Goal: Information Seeking & Learning: Check status

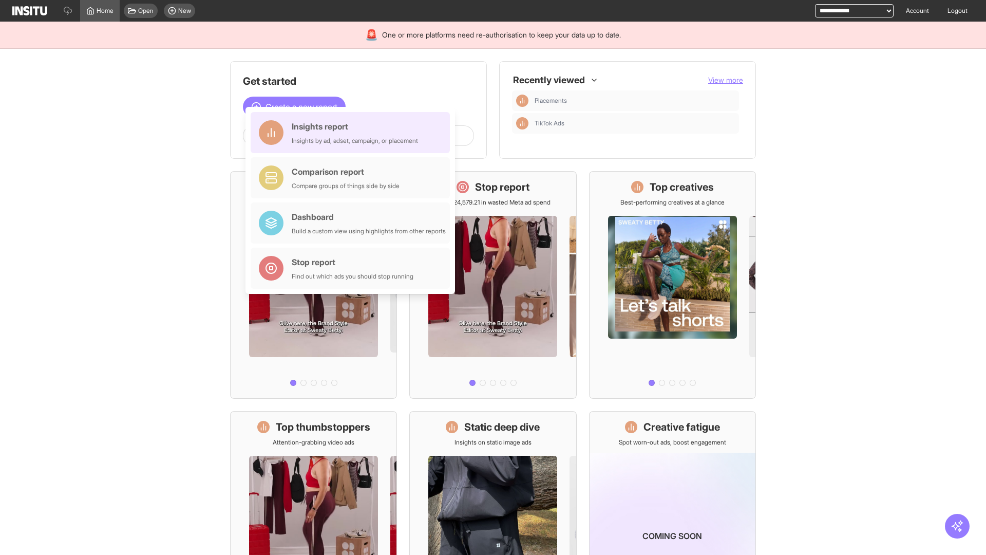
click at [353, 133] on div "Insights report Insights by ad, adset, campaign, or placement" at bounding box center [355, 132] width 126 height 25
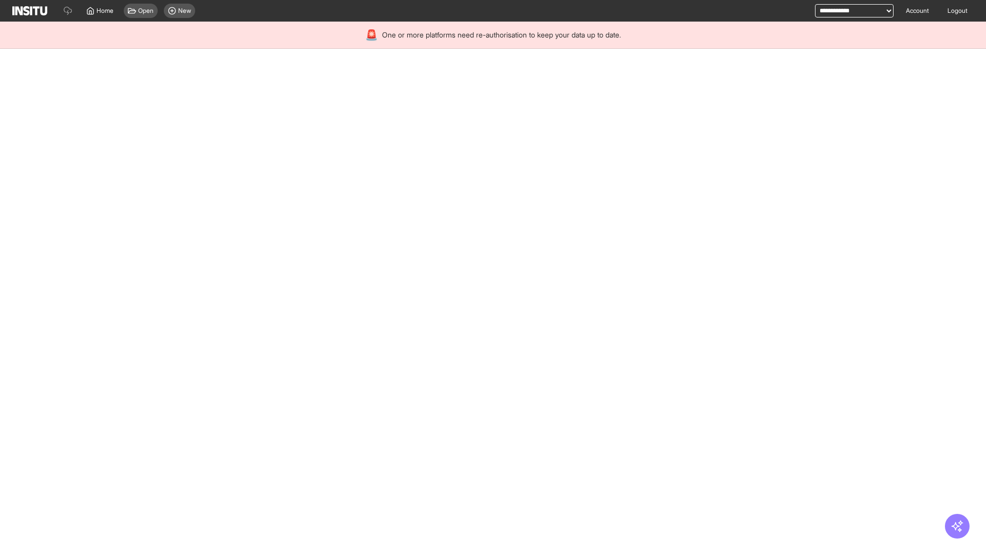
select select "**"
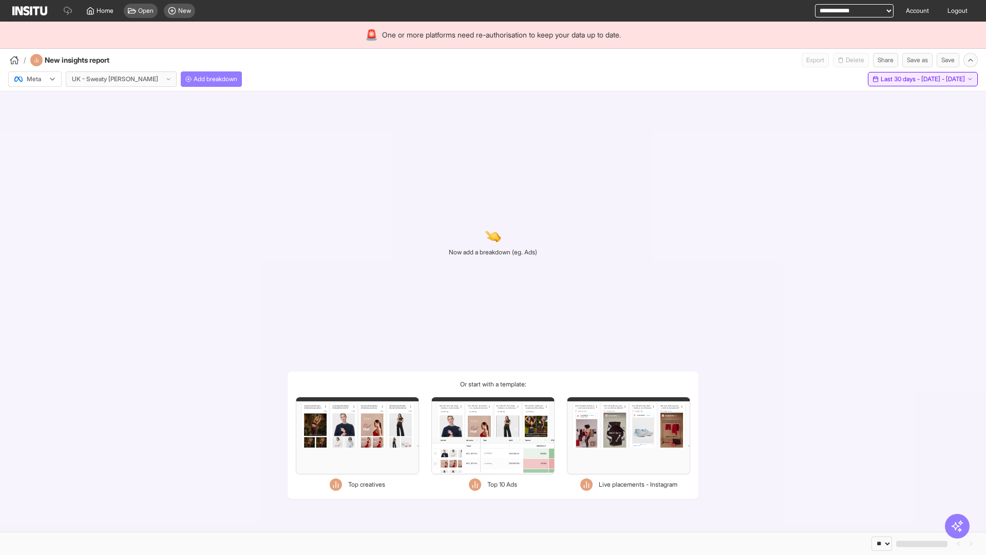
click at [899, 79] on span "Last 30 days - [DATE] - [DATE]" at bounding box center [923, 79] width 84 height 8
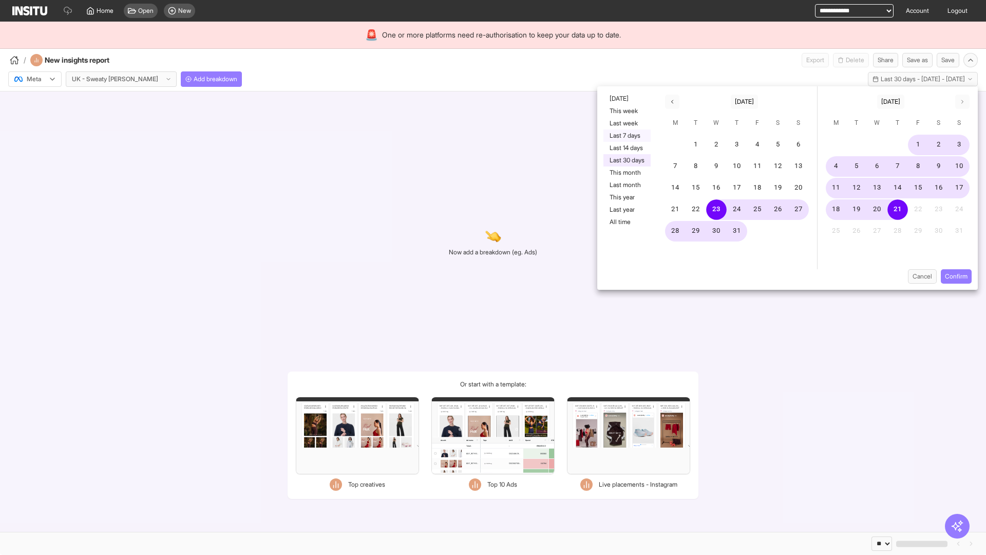
click at [626, 136] on button "Last 7 days" at bounding box center [627, 135] width 47 height 12
